Goal: Download file/media

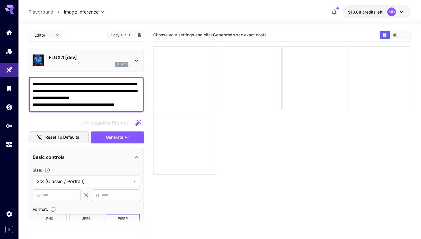
drag, startPoint x: 107, startPoint y: 97, endPoint x: 29, endPoint y: 79, distance: 79.8
click at [29, 79] on div "**********" at bounding box center [87, 95] width 116 height 36
paste textarea
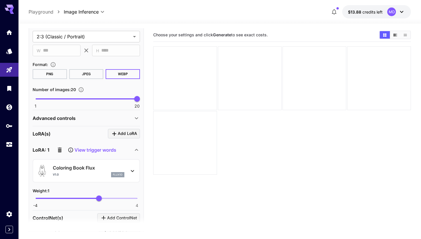
scroll to position [29, 0]
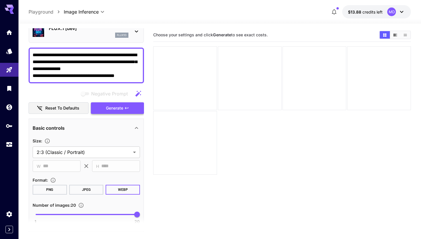
type textarea "**********"
click at [110, 111] on span "Generate" at bounding box center [114, 108] width 17 height 7
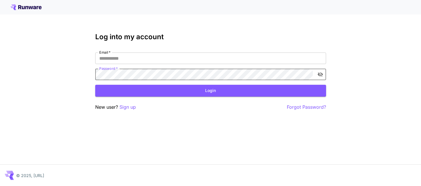
type input "**********"
click at [179, 90] on button "Login" at bounding box center [210, 91] width 231 height 12
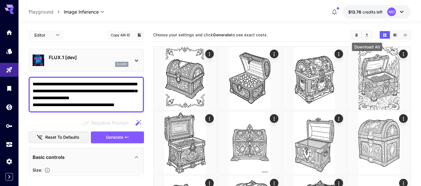
click at [366, 35] on icon "Download All" at bounding box center [367, 35] width 4 height 4
click at [259, 21] on div at bounding box center [219, 20] width 403 height 7
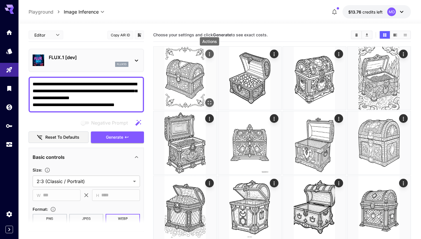
click at [209, 56] on icon "Actions" at bounding box center [209, 54] width 1 height 4
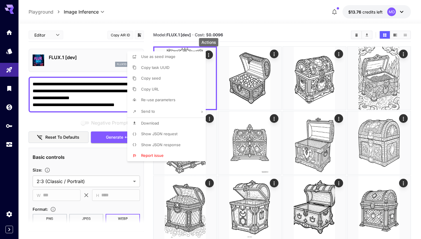
click at [174, 123] on li "Download" at bounding box center [168, 123] width 82 height 11
click at [239, 40] on div at bounding box center [210, 119] width 421 height 239
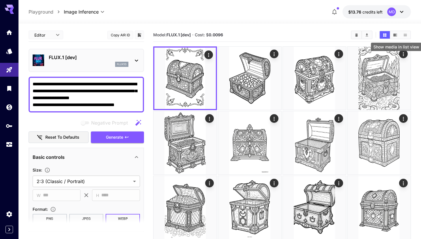
click at [407, 36] on icon "Show media in list view" at bounding box center [405, 35] width 4 height 4
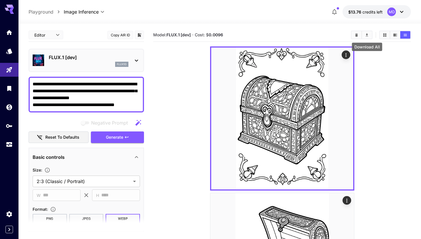
click at [371, 37] on button "Download All" at bounding box center [367, 35] width 10 height 8
click at [366, 35] on icon "Download All" at bounding box center [367, 35] width 4 height 4
click at [390, 36] on button "Show media in video view" at bounding box center [395, 35] width 10 height 8
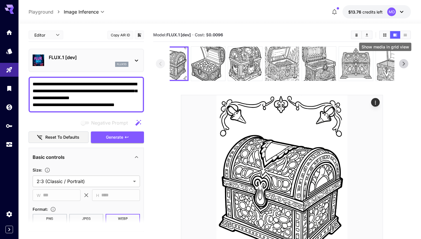
click at [386, 36] on icon "Show media in grid view" at bounding box center [385, 34] width 3 height 3
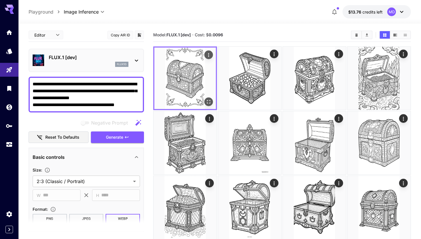
click at [209, 53] on icon "Actions" at bounding box center [209, 55] width 6 height 6
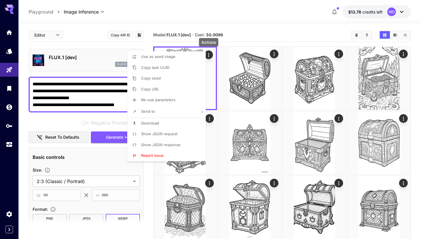
click at [171, 121] on li "Download" at bounding box center [168, 123] width 82 height 11
click at [274, 51] on div at bounding box center [210, 119] width 421 height 239
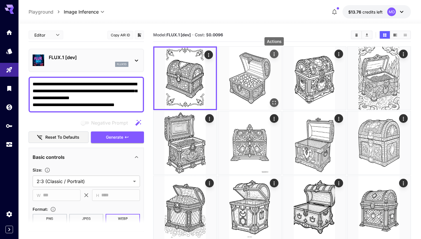
click at [274, 53] on icon "Actions" at bounding box center [274, 54] width 1 height 4
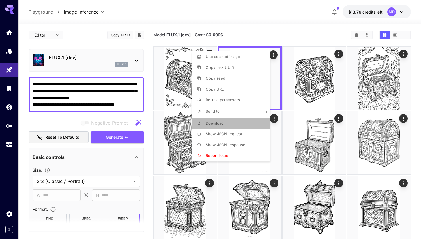
click at [222, 124] on span "Download" at bounding box center [215, 123] width 18 height 5
click at [340, 51] on div at bounding box center [210, 119] width 421 height 239
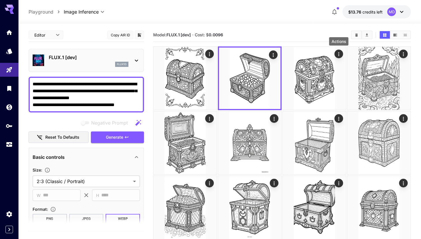
click at [340, 52] on icon "Actions" at bounding box center [339, 54] width 6 height 6
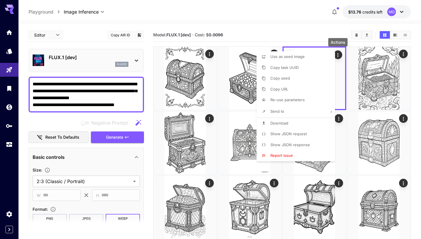
click at [295, 124] on li "Download" at bounding box center [298, 123] width 82 height 11
click at [407, 53] on div at bounding box center [210, 119] width 421 height 239
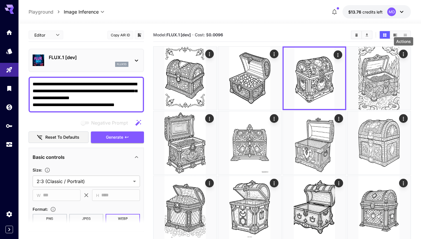
click at [406, 53] on icon "Actions" at bounding box center [404, 54] width 6 height 6
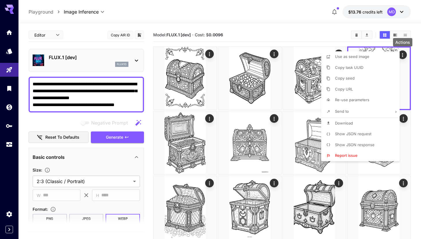
click at [360, 125] on li "Download" at bounding box center [362, 123] width 82 height 11
click at [207, 118] on div at bounding box center [210, 119] width 421 height 239
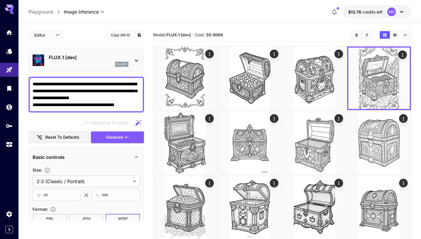
click at [208, 118] on icon "Actions" at bounding box center [210, 119] width 6 height 6
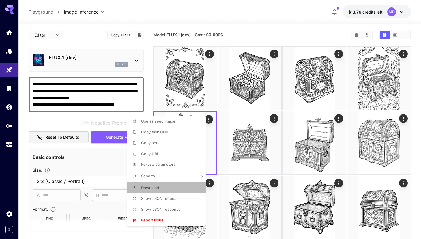
click at [173, 186] on li "Download" at bounding box center [168, 188] width 82 height 11
click at [277, 118] on div at bounding box center [210, 119] width 421 height 239
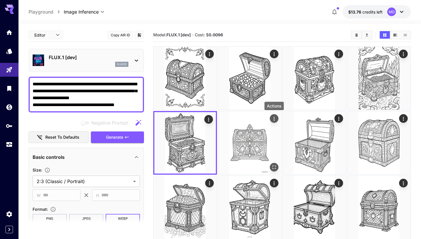
click at [275, 118] on icon "Actions" at bounding box center [274, 119] width 6 height 6
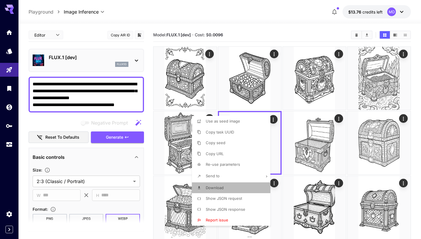
click at [237, 185] on li "Download" at bounding box center [233, 188] width 82 height 11
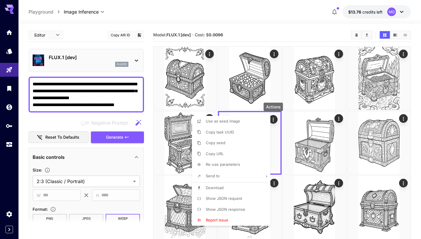
click at [341, 118] on div at bounding box center [210, 119] width 421 height 239
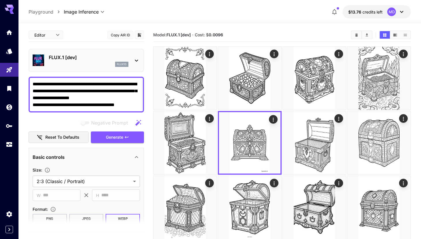
click at [340, 118] on icon "Actions" at bounding box center [339, 119] width 6 height 6
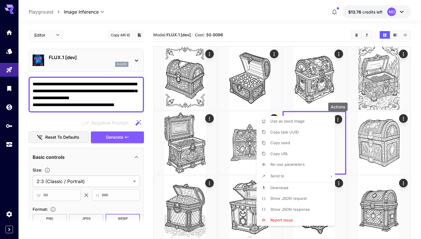
click at [306, 186] on li "Download" at bounding box center [298, 188] width 82 height 11
click at [405, 115] on div at bounding box center [210, 119] width 421 height 239
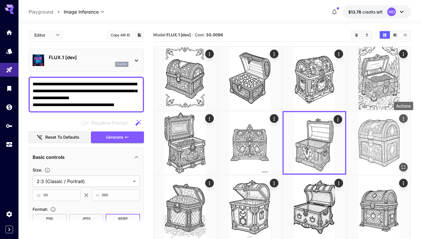
click at [405, 117] on icon "Actions" at bounding box center [404, 119] width 6 height 6
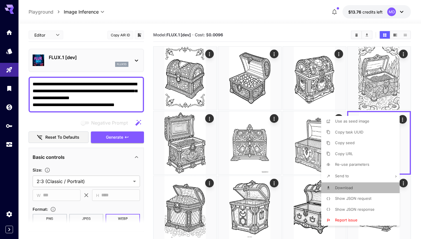
click at [351, 186] on span "Download" at bounding box center [344, 188] width 18 height 5
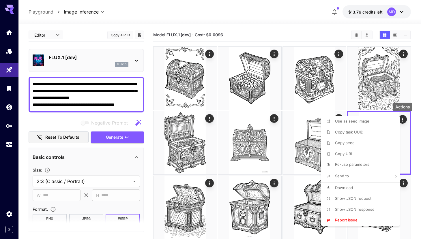
click at [417, 145] on div at bounding box center [210, 119] width 421 height 239
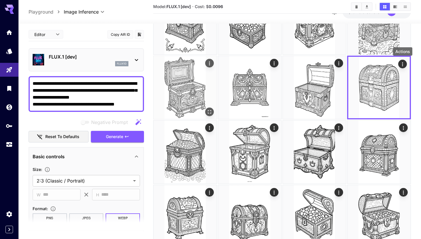
scroll to position [63, 0]
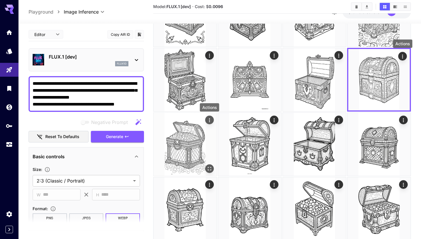
click at [209, 119] on icon "Actions" at bounding box center [210, 121] width 6 height 6
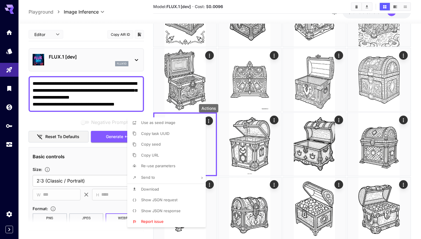
click at [176, 186] on li "Download" at bounding box center [168, 189] width 82 height 11
click at [271, 121] on div at bounding box center [210, 119] width 421 height 239
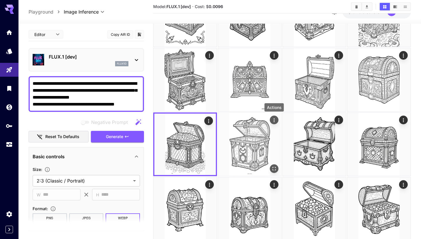
click at [275, 121] on icon "Actions" at bounding box center [274, 121] width 6 height 6
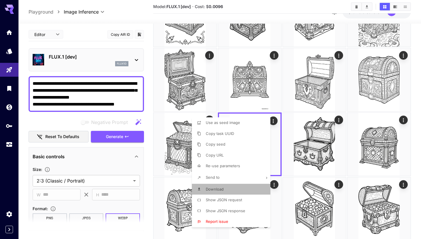
click at [238, 186] on li "Download" at bounding box center [233, 189] width 82 height 11
click at [336, 120] on div at bounding box center [210, 119] width 421 height 239
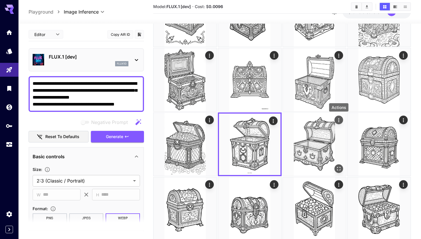
click at [338, 120] on icon "Actions" at bounding box center [339, 121] width 6 height 6
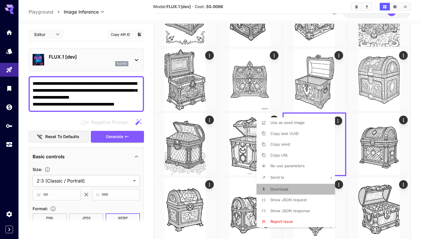
click at [301, 186] on li "Download" at bounding box center [298, 189] width 82 height 11
click at [403, 122] on div at bounding box center [210, 119] width 421 height 239
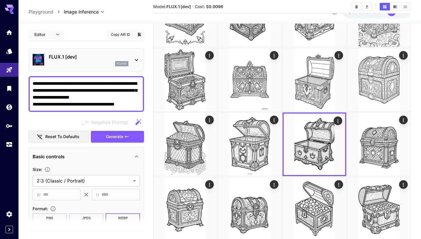
click at [403, 122] on icon "Actions" at bounding box center [404, 121] width 6 height 6
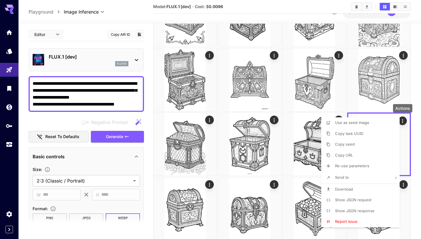
click at [353, 186] on li "Download" at bounding box center [362, 189] width 82 height 11
click at [417, 180] on div at bounding box center [210, 119] width 421 height 239
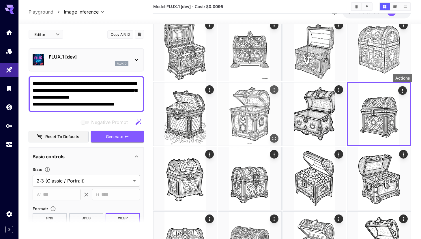
scroll to position [110, 0]
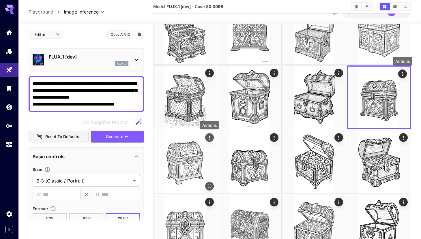
click at [208, 136] on icon "Actions" at bounding box center [210, 138] width 6 height 6
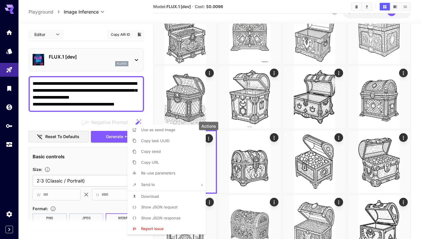
click at [191, 186] on li "Download" at bounding box center [168, 196] width 82 height 11
click at [275, 137] on div at bounding box center [210, 119] width 421 height 239
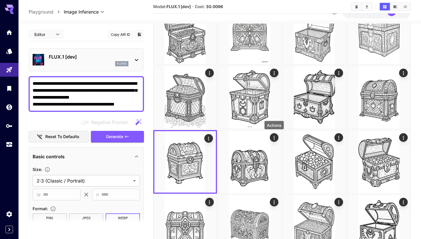
click at [275, 137] on icon "Actions" at bounding box center [274, 138] width 6 height 6
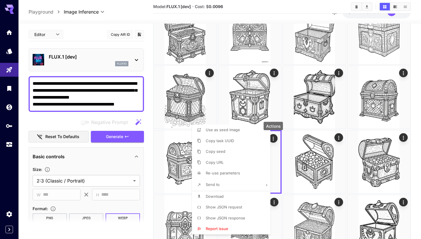
click at [239, 186] on li "Download" at bounding box center [233, 196] width 82 height 11
click at [340, 142] on div at bounding box center [210, 119] width 421 height 239
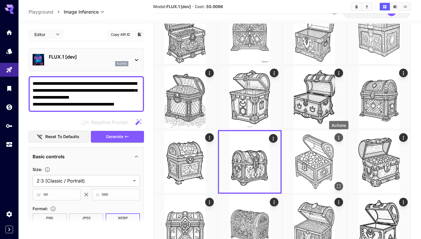
click at [340, 141] on div "Actions" at bounding box center [339, 137] width 6 height 7
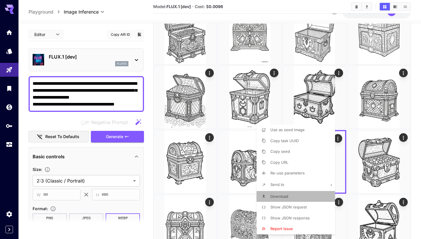
click at [308, 186] on li "Download" at bounding box center [298, 196] width 82 height 11
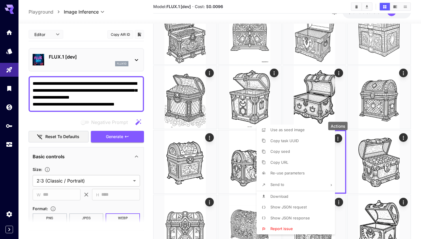
click at [405, 136] on div at bounding box center [210, 119] width 421 height 239
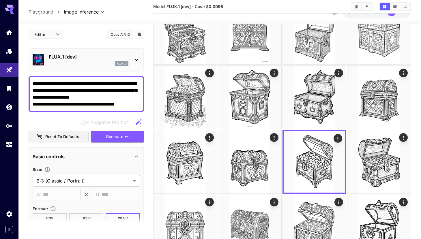
click at [405, 136] on body "**********" at bounding box center [210, 83] width 421 height 386
click at [405, 136] on icon "Actions" at bounding box center [404, 138] width 6 height 6
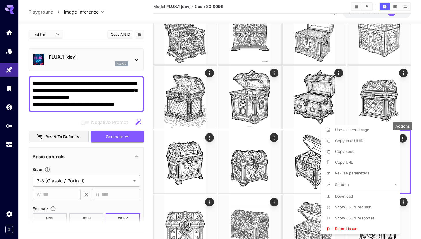
click at [362, 186] on li "Download" at bounding box center [362, 196] width 82 height 11
click at [415, 186] on div at bounding box center [210, 119] width 421 height 239
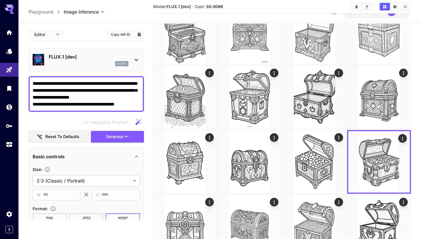
scroll to position [147, 0]
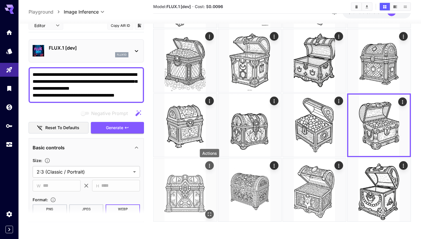
click at [211, 165] on icon "Actions" at bounding box center [210, 166] width 6 height 6
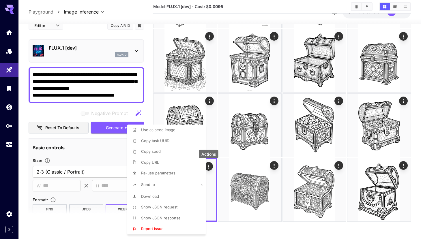
click at [185, 186] on li "Download" at bounding box center [168, 196] width 82 height 11
click at [272, 166] on div at bounding box center [210, 119] width 421 height 239
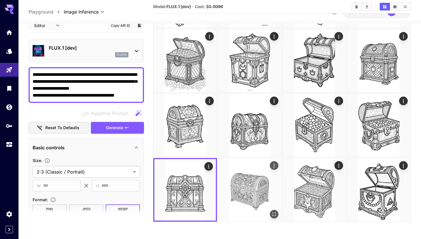
click at [273, 166] on icon "Actions" at bounding box center [274, 166] width 6 height 6
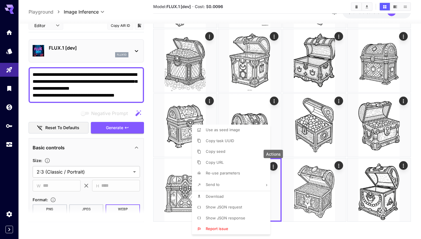
click at [256, 186] on li "Download" at bounding box center [233, 196] width 82 height 11
click at [336, 163] on div at bounding box center [210, 119] width 421 height 239
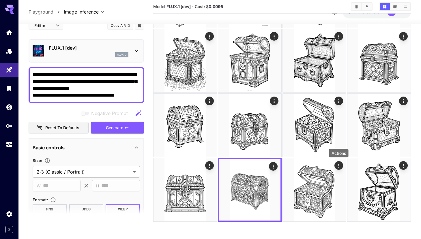
click at [340, 163] on icon "Actions" at bounding box center [339, 166] width 6 height 6
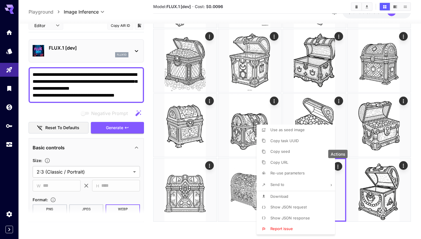
click at [312, 186] on li "Download" at bounding box center [298, 196] width 82 height 11
click at [403, 165] on div at bounding box center [210, 119] width 421 height 239
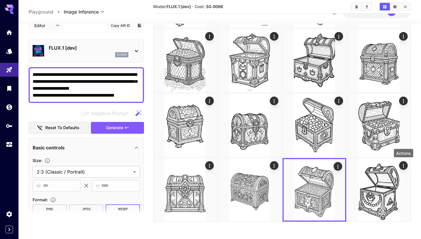
click at [403, 165] on icon "Actions" at bounding box center [404, 166] width 6 height 6
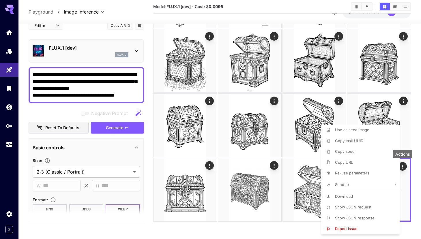
click at [371, 186] on li "Download" at bounding box center [362, 196] width 82 height 11
